Goal: Transaction & Acquisition: Purchase product/service

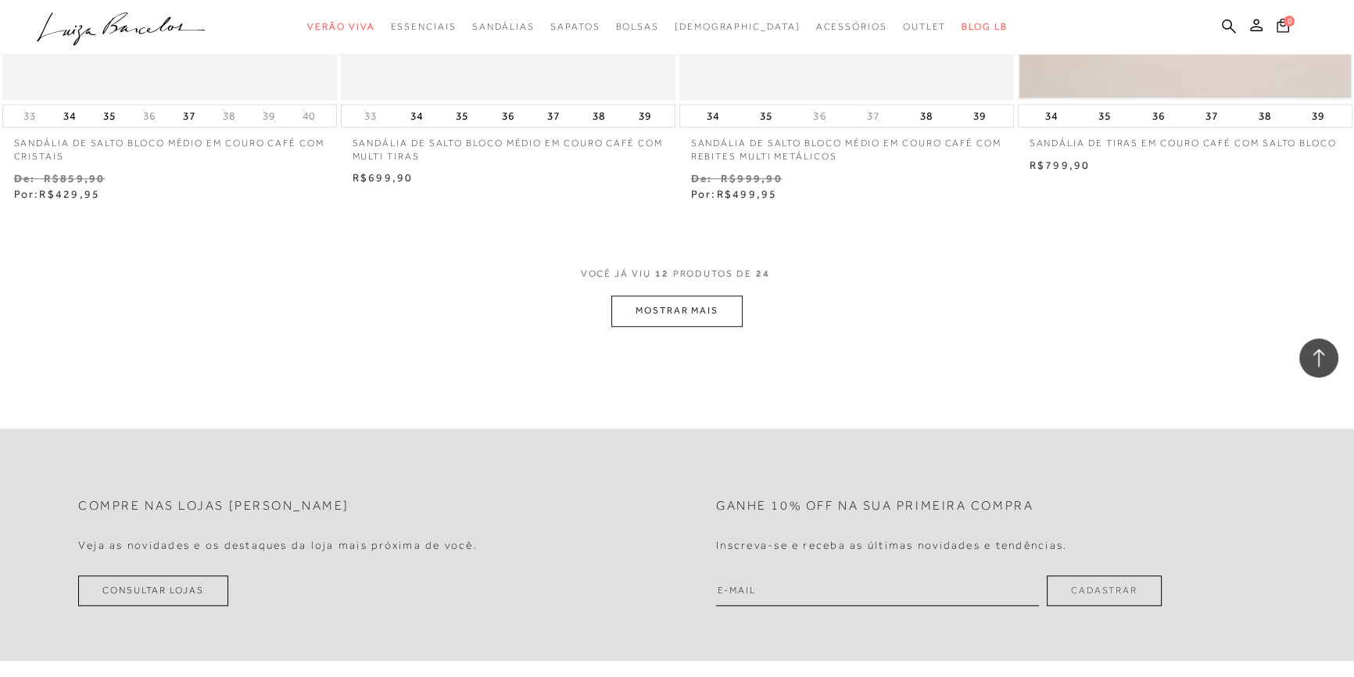
scroll to position [1777, 0]
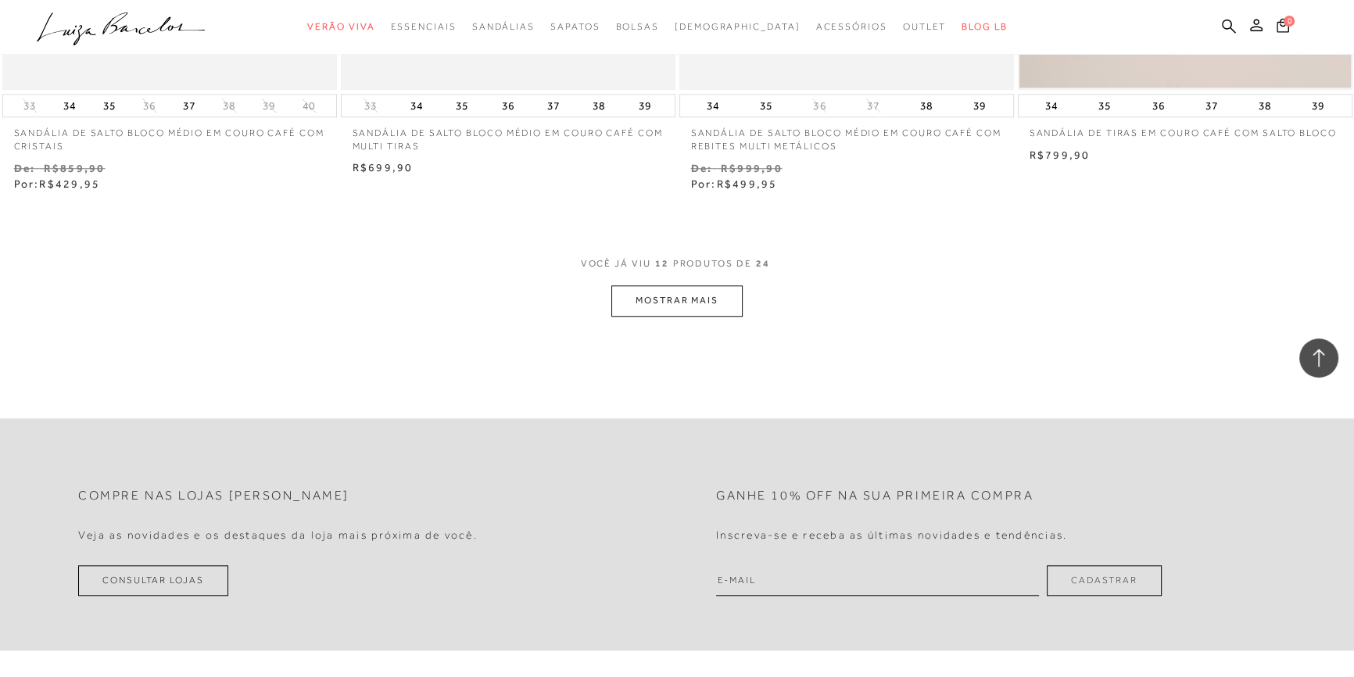
click at [705, 306] on button "MOSTRAR MAIS" at bounding box center [676, 300] width 131 height 30
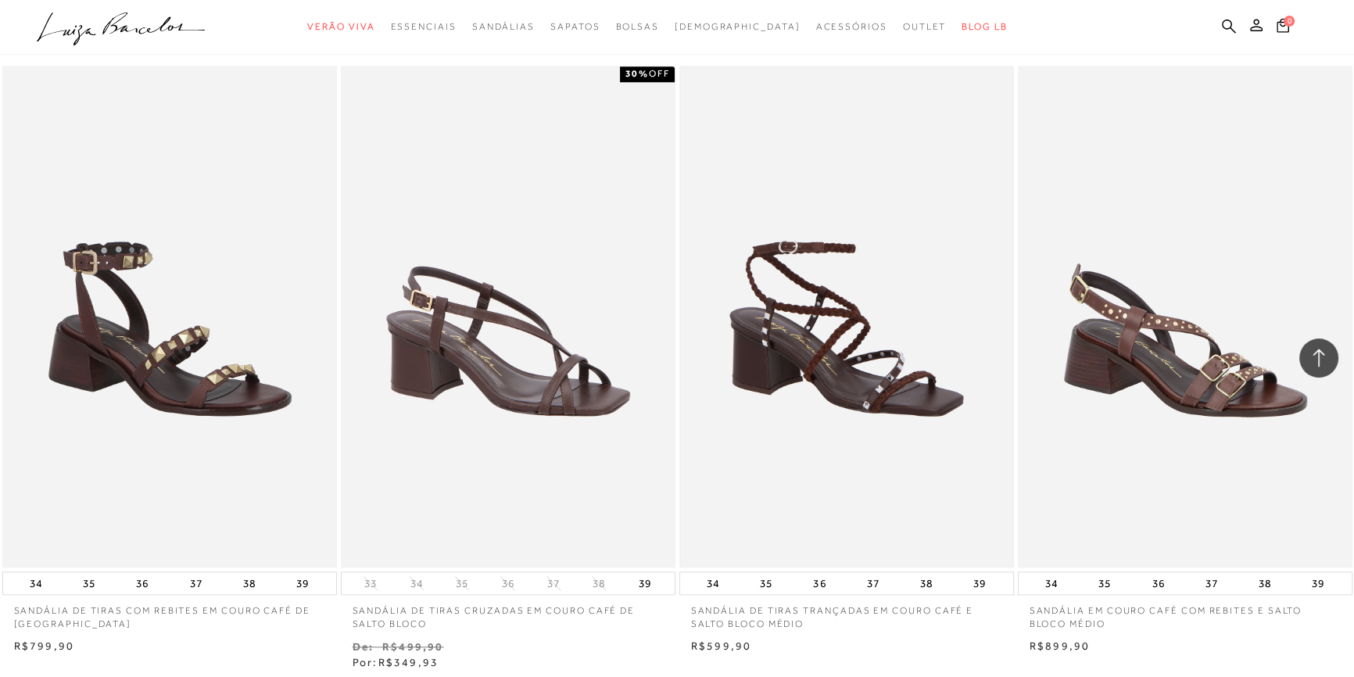
click at [816, 356] on img at bounding box center [847, 316] width 332 height 497
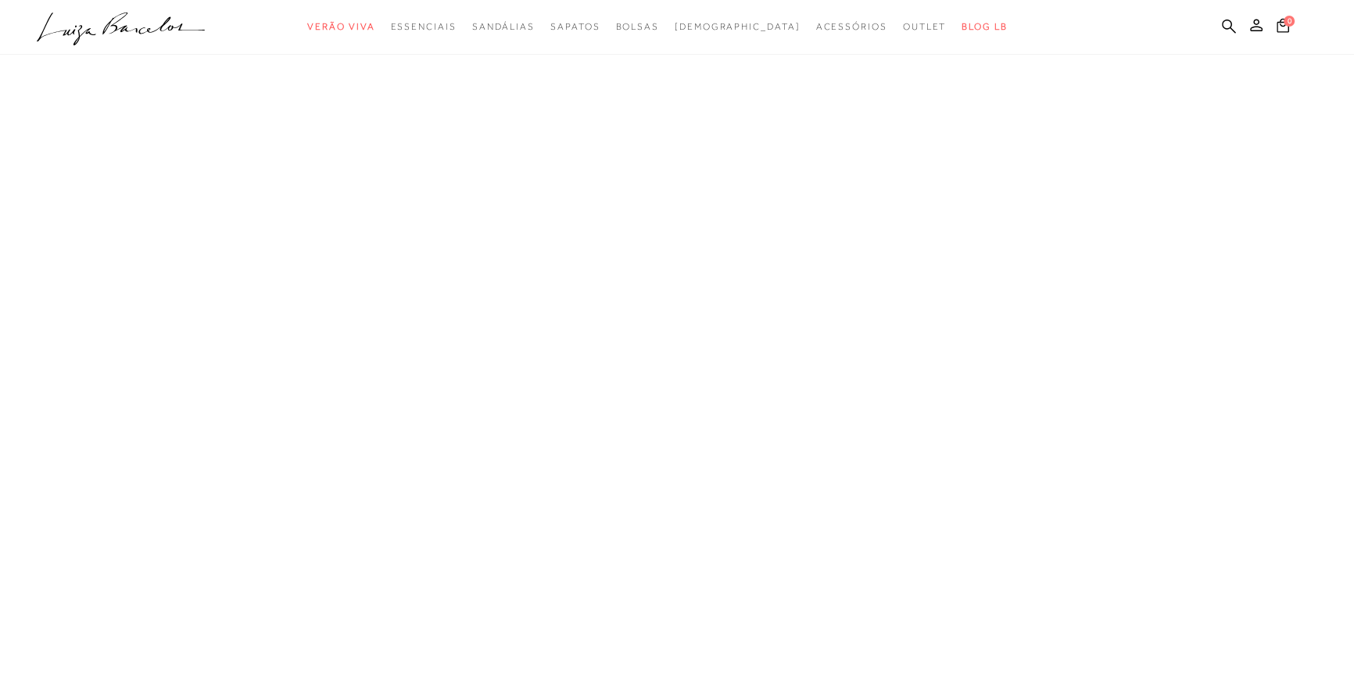
click at [0, 0] on span "603300246" at bounding box center [0, 0] width 0 height 0
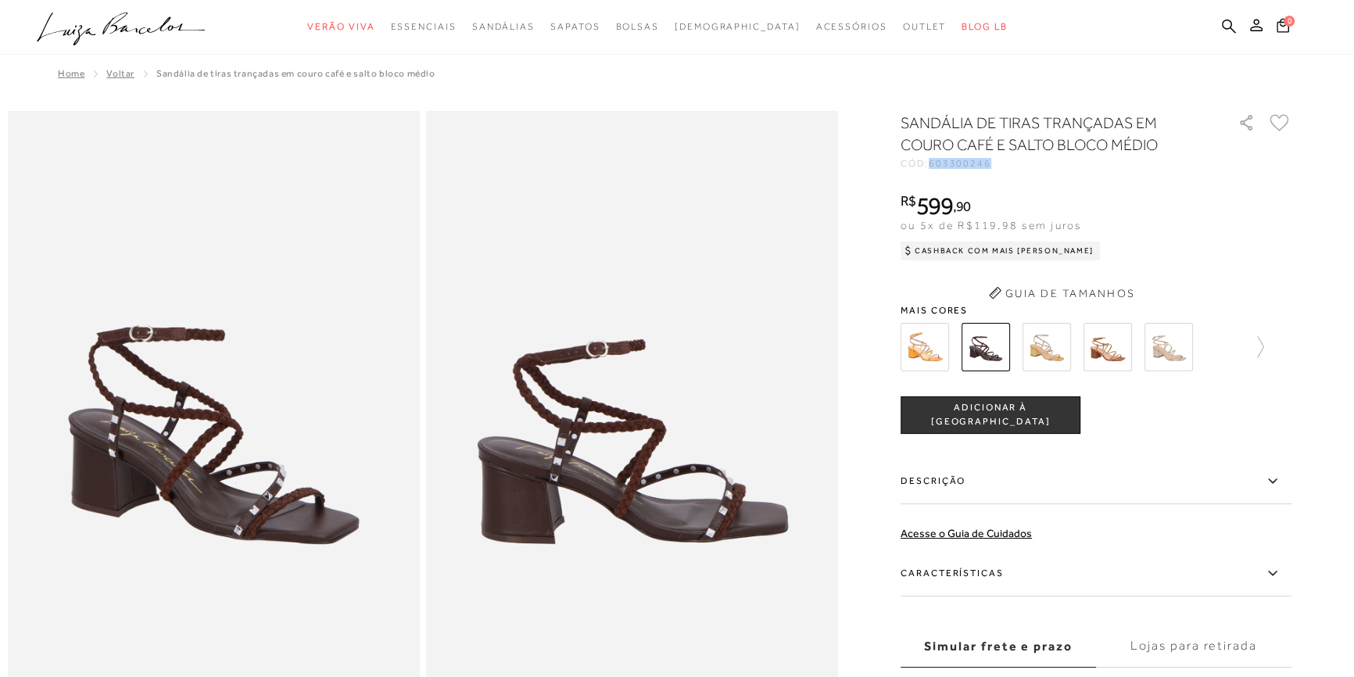
click at [972, 162] on span "603300246" at bounding box center [960, 163] width 63 height 11
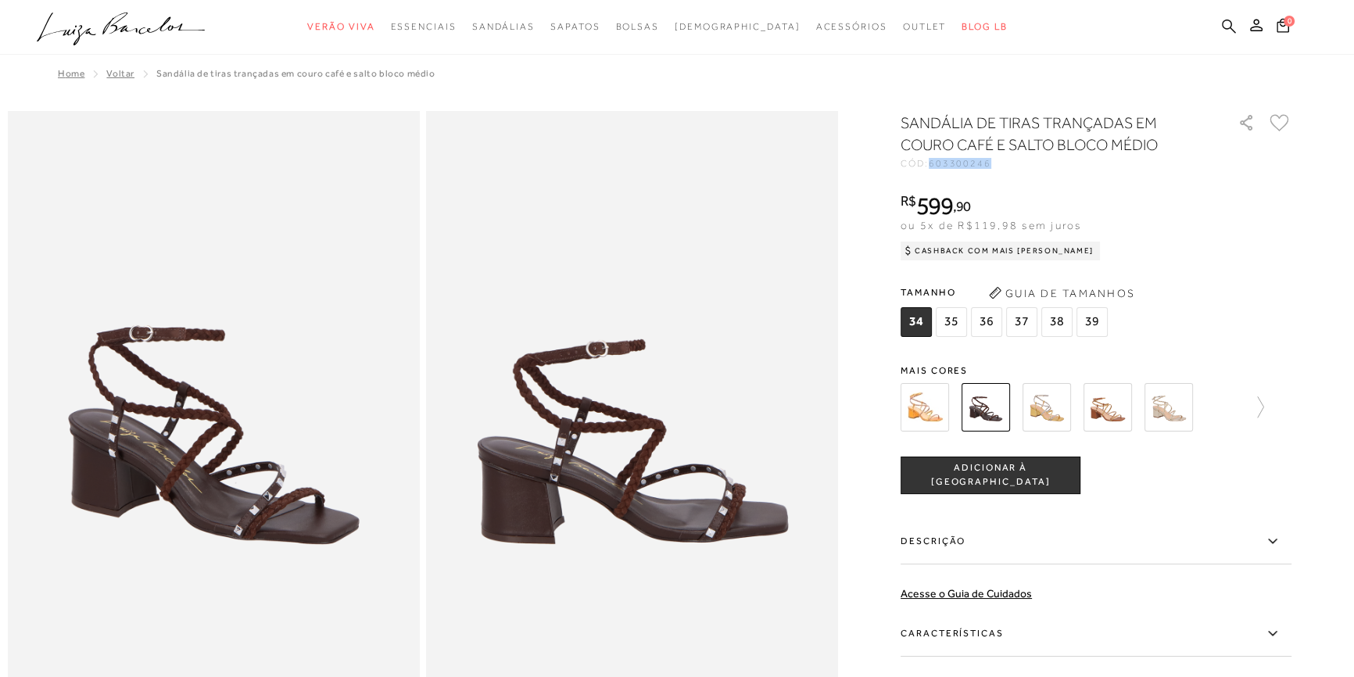
click at [1228, 23] on icon at bounding box center [1229, 26] width 14 height 15
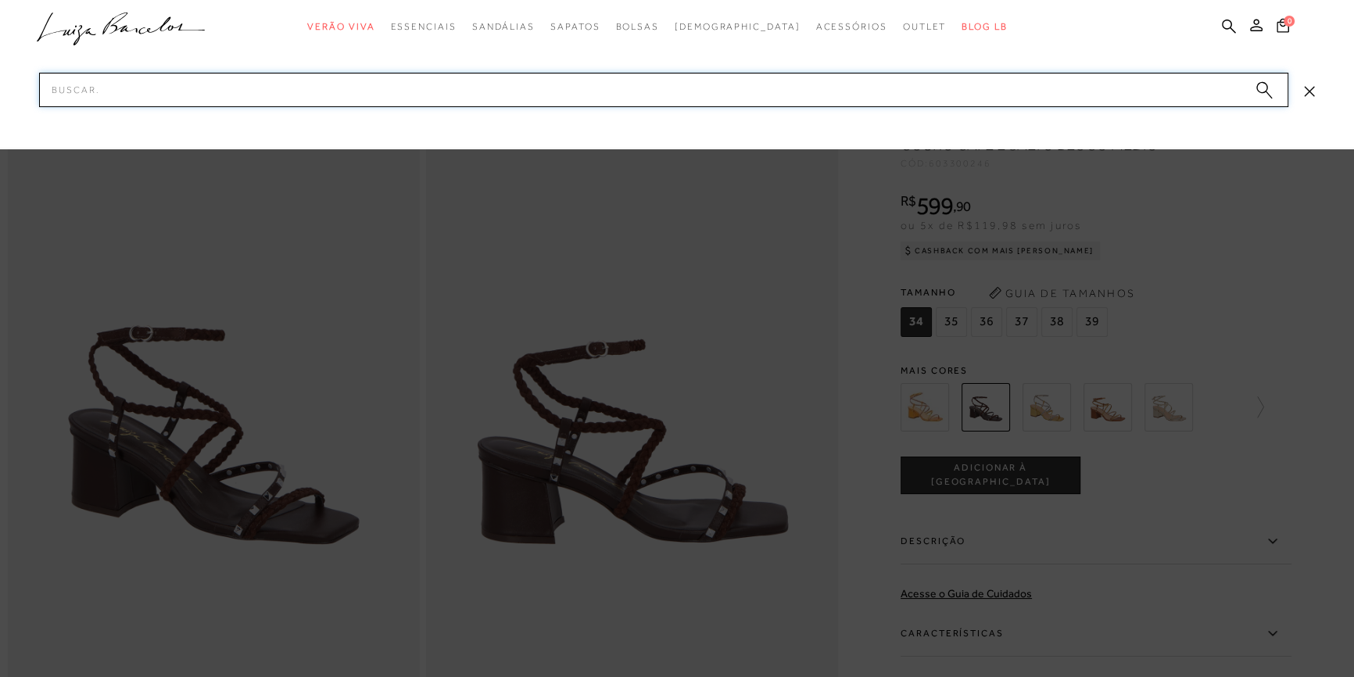
click at [1049, 98] on input "Pesquisar" at bounding box center [664, 90] width 1250 height 34
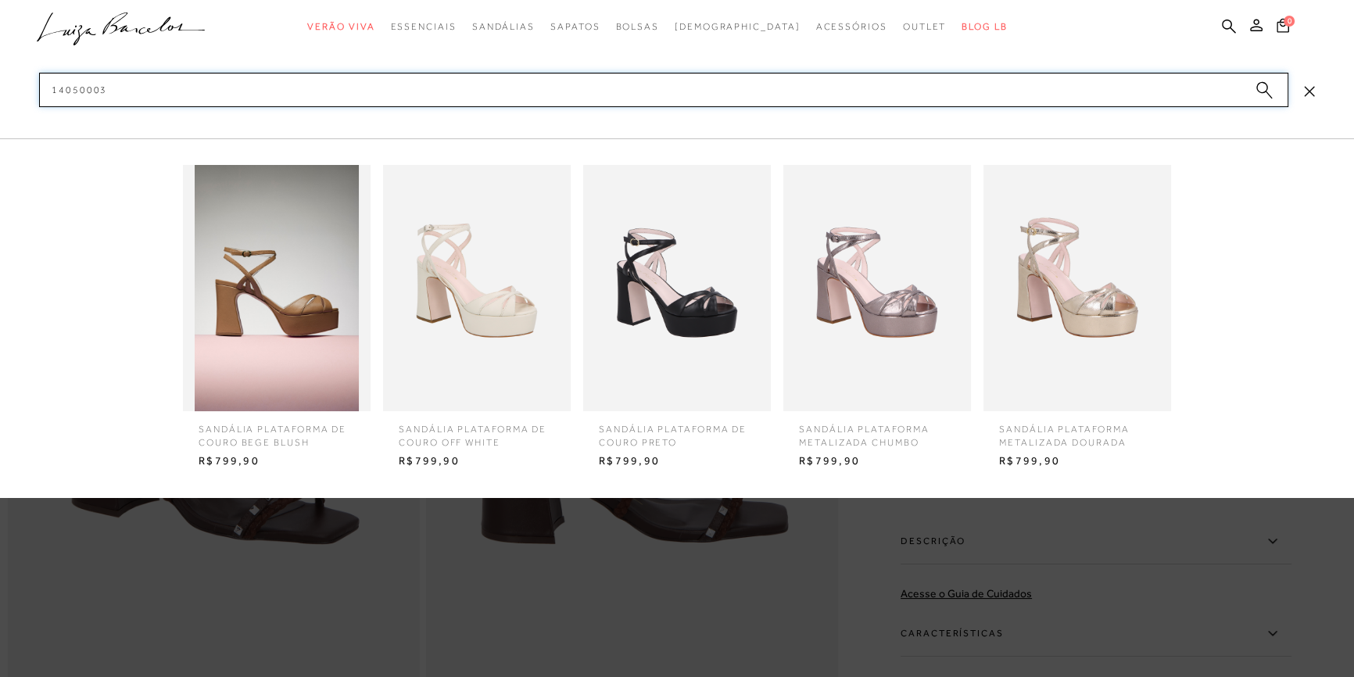
type input "14050003"
click at [485, 292] on img at bounding box center [477, 288] width 188 height 246
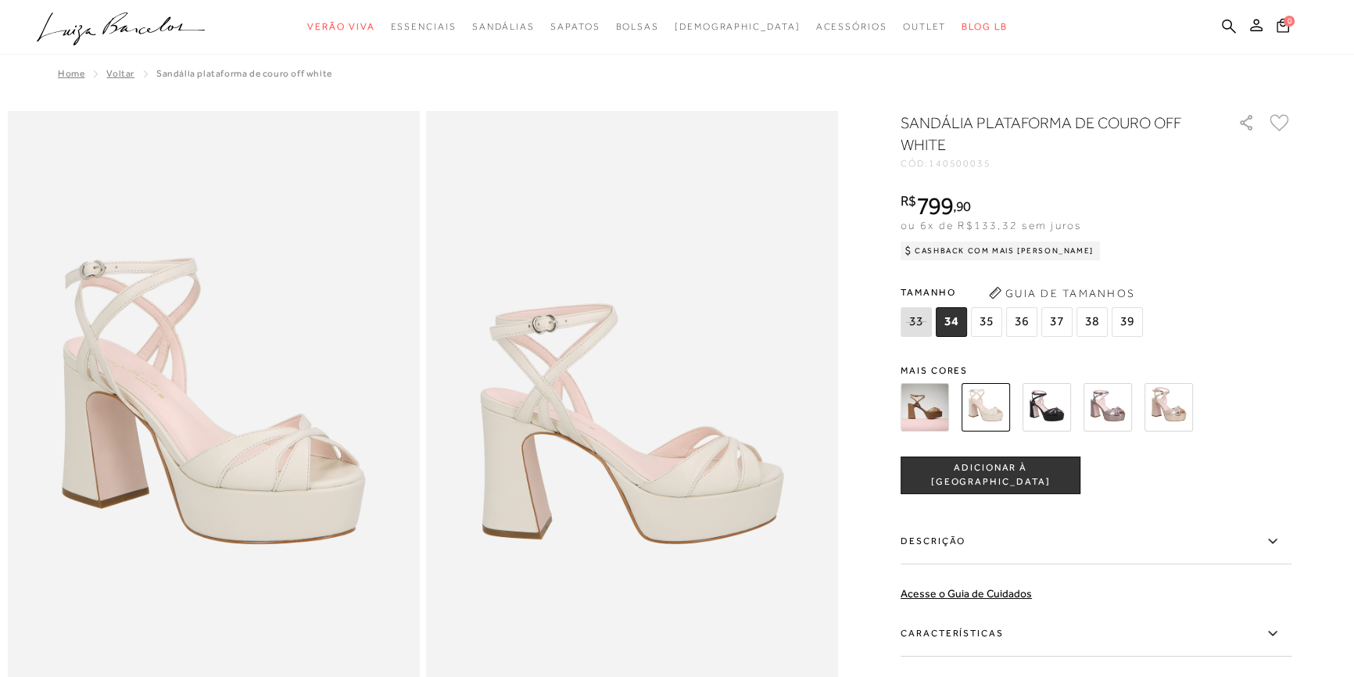
scroll to position [592, 0]
